Goal: Transaction & Acquisition: Purchase product/service

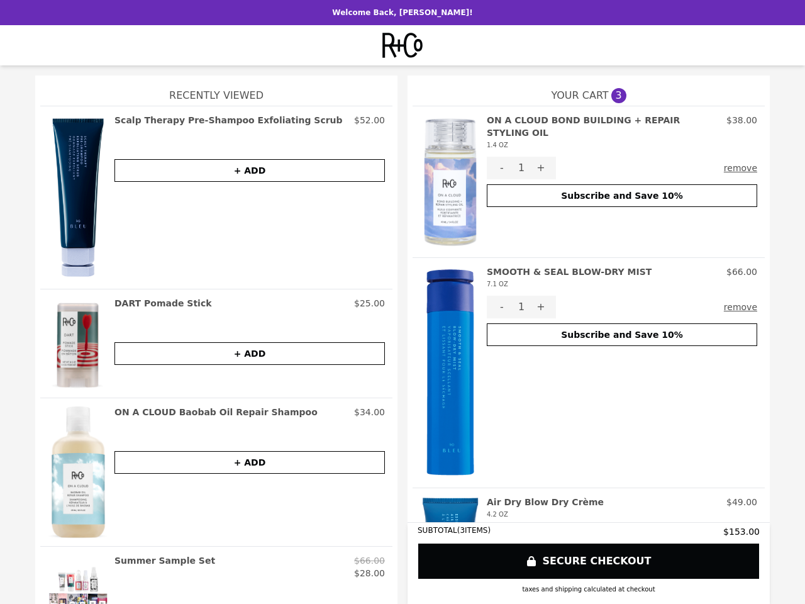
click at [445, 182] on img at bounding box center [450, 182] width 60 height 136
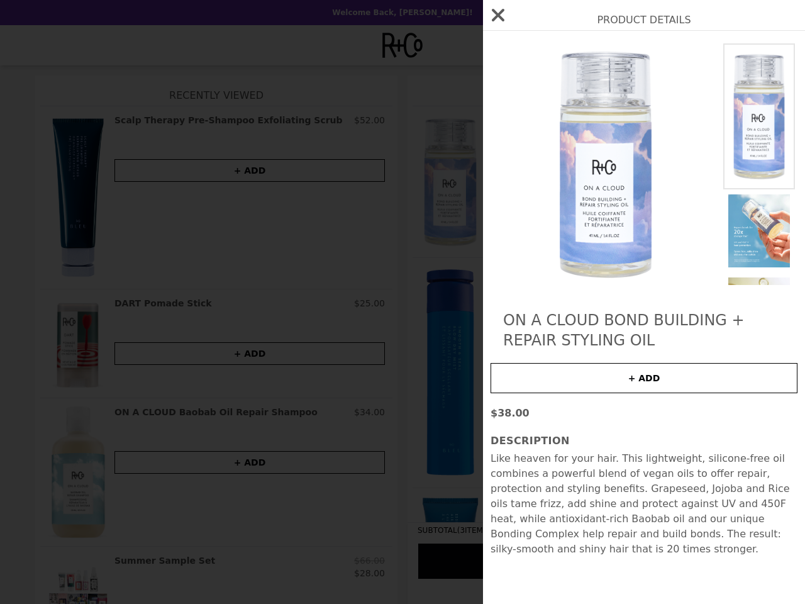
click at [536, 155] on img at bounding box center [605, 163] width 230 height 241
click at [738, 155] on img at bounding box center [759, 116] width 72 height 146
click at [617, 183] on img at bounding box center [605, 163] width 230 height 241
click at [445, 372] on div "Product Details ON A CLOUD BOND BUILDING + REPAIR STYLING OIL + ADD $38.00 Desc…" at bounding box center [402, 302] width 805 height 604
click at [617, 278] on div "Product Details ON A CLOUD BOND BUILDING + REPAIR STYLING OIL + ADD $38.00 Desc…" at bounding box center [402, 302] width 805 height 604
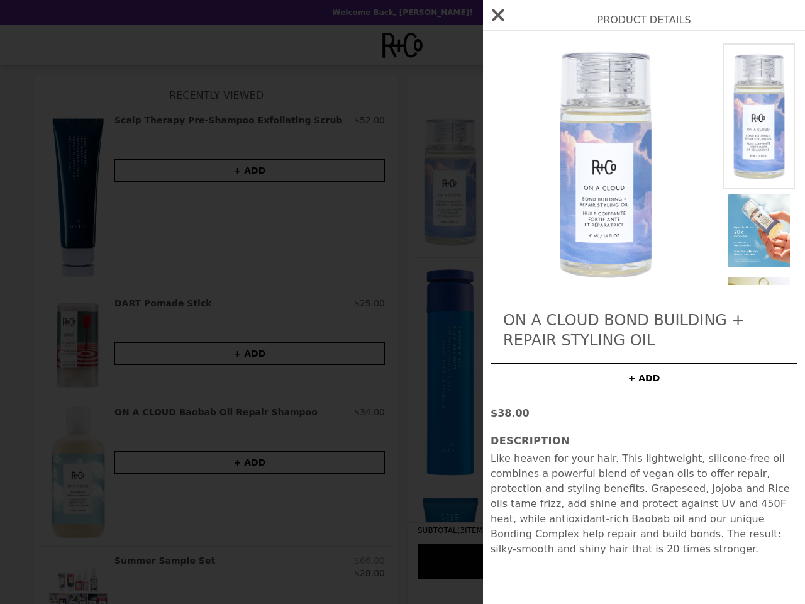
click at [497, 307] on div "ON A CLOUD BOND BUILDING + REPAIR STYLING OIL + ADD $38.00 Description Like hea…" at bounding box center [644, 317] width 322 height 573
click at [536, 307] on button "+" at bounding box center [541, 307] width 30 height 23
